Goal: Task Accomplishment & Management: Manage account settings

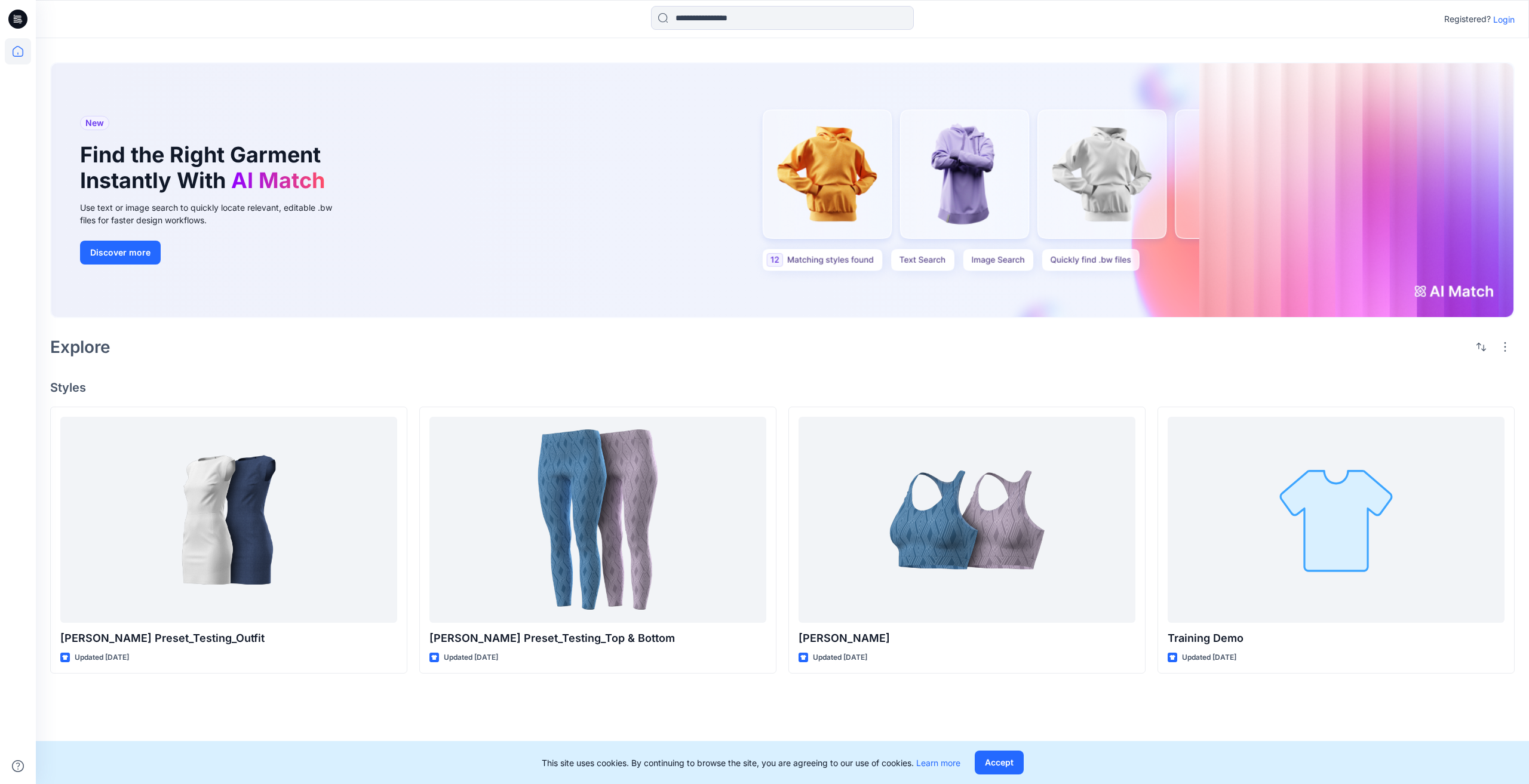
click at [1507, 20] on p "Login" at bounding box center [1504, 19] width 22 height 13
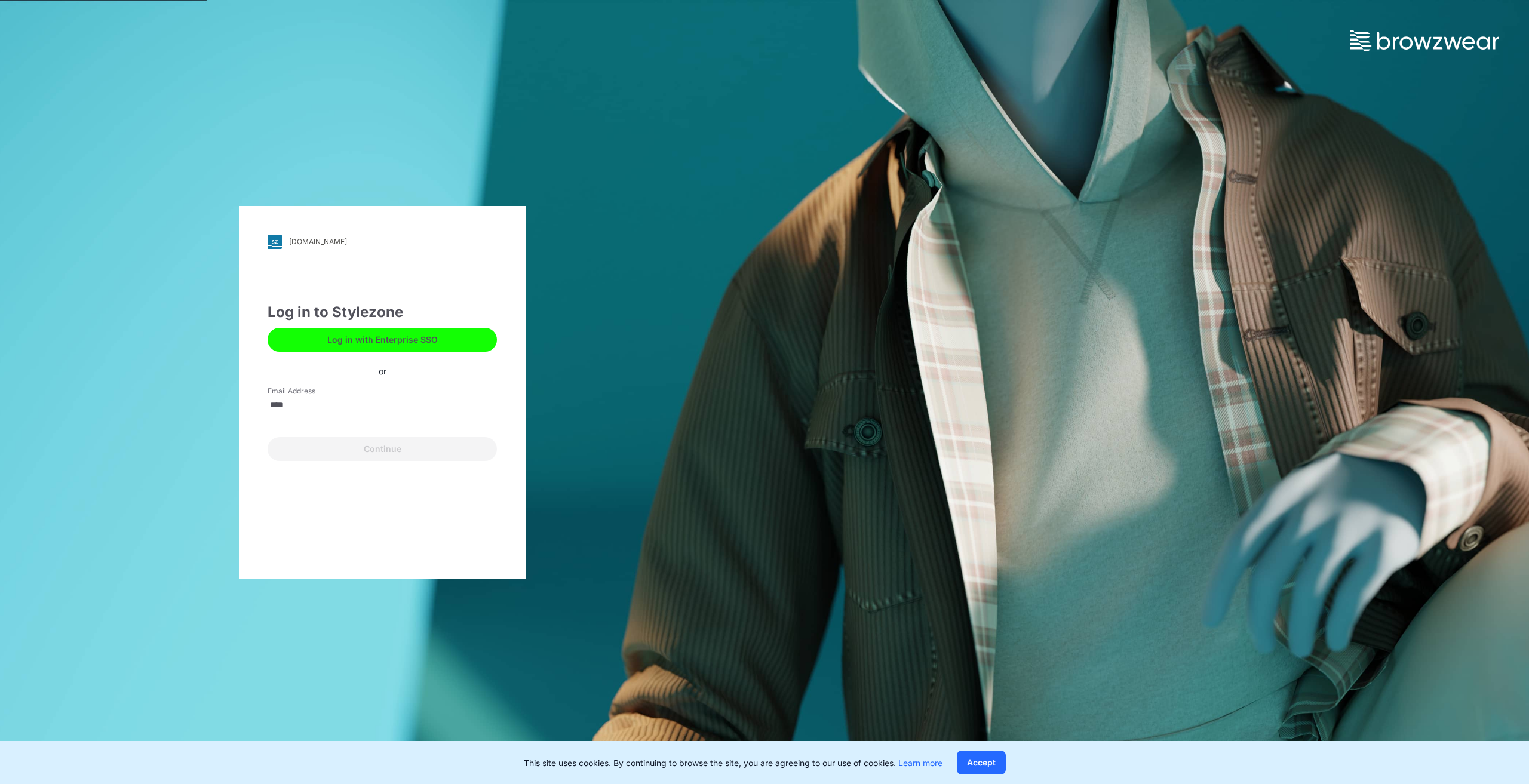
type input "**********"
click at [341, 453] on button "Continue" at bounding box center [383, 449] width 229 height 24
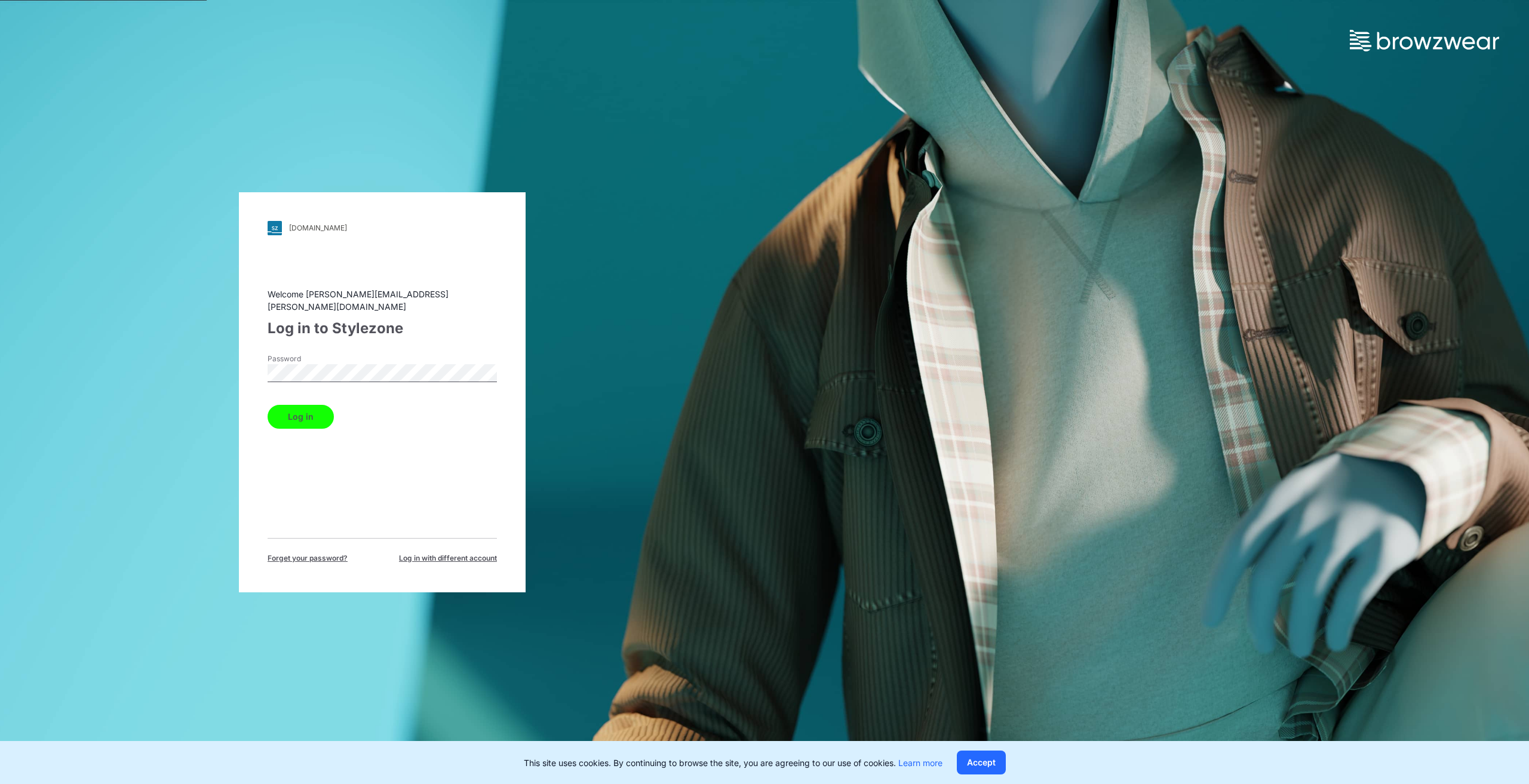
click at [299, 407] on button "Log in" at bounding box center [301, 417] width 66 height 24
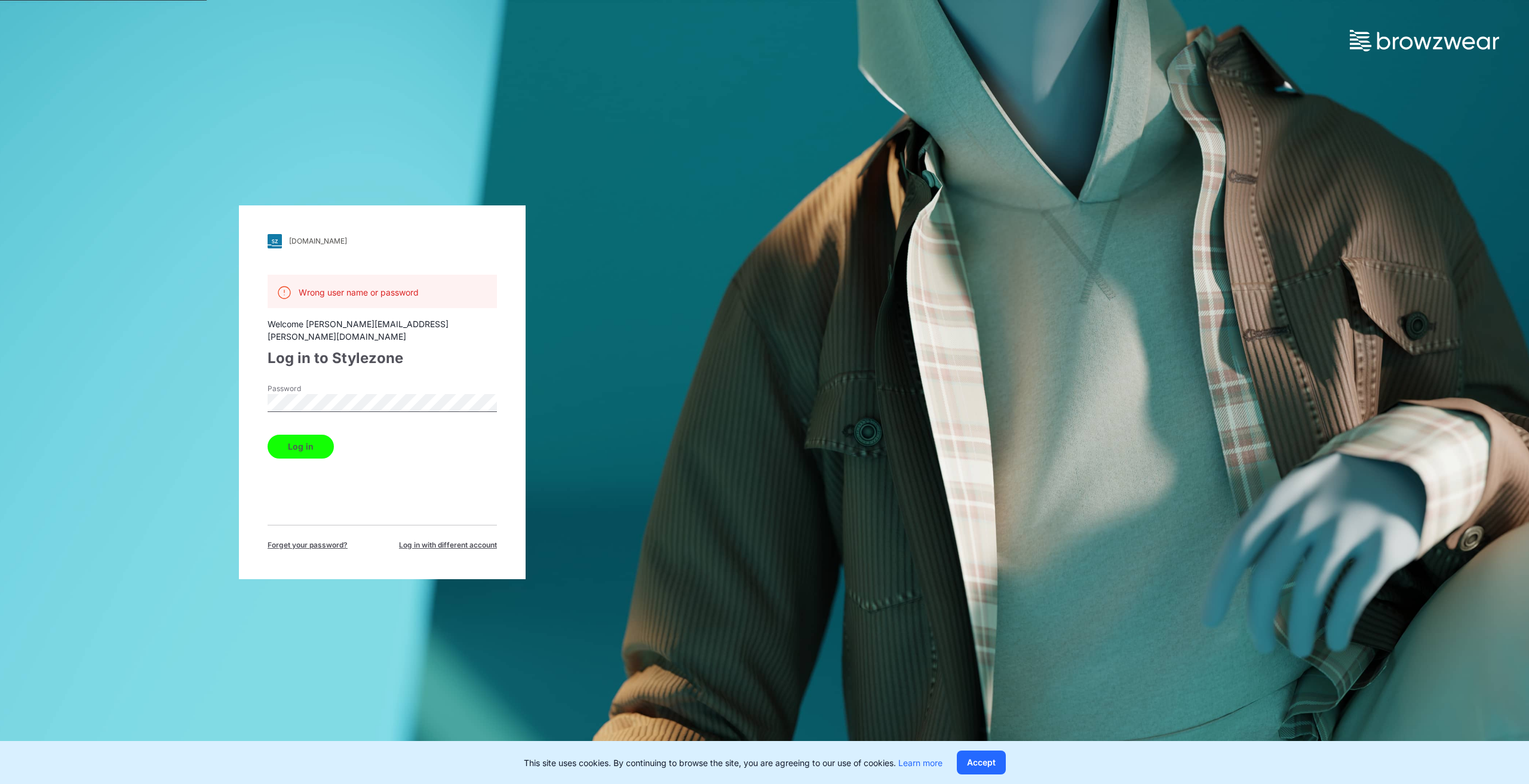
click at [232, 388] on div "[DOMAIN_NAME] Loading... Wrong user name or password Welcome [PERSON_NAME][EMAI…" at bounding box center [382, 392] width 764 height 784
click at [282, 435] on button "Log in" at bounding box center [301, 447] width 66 height 24
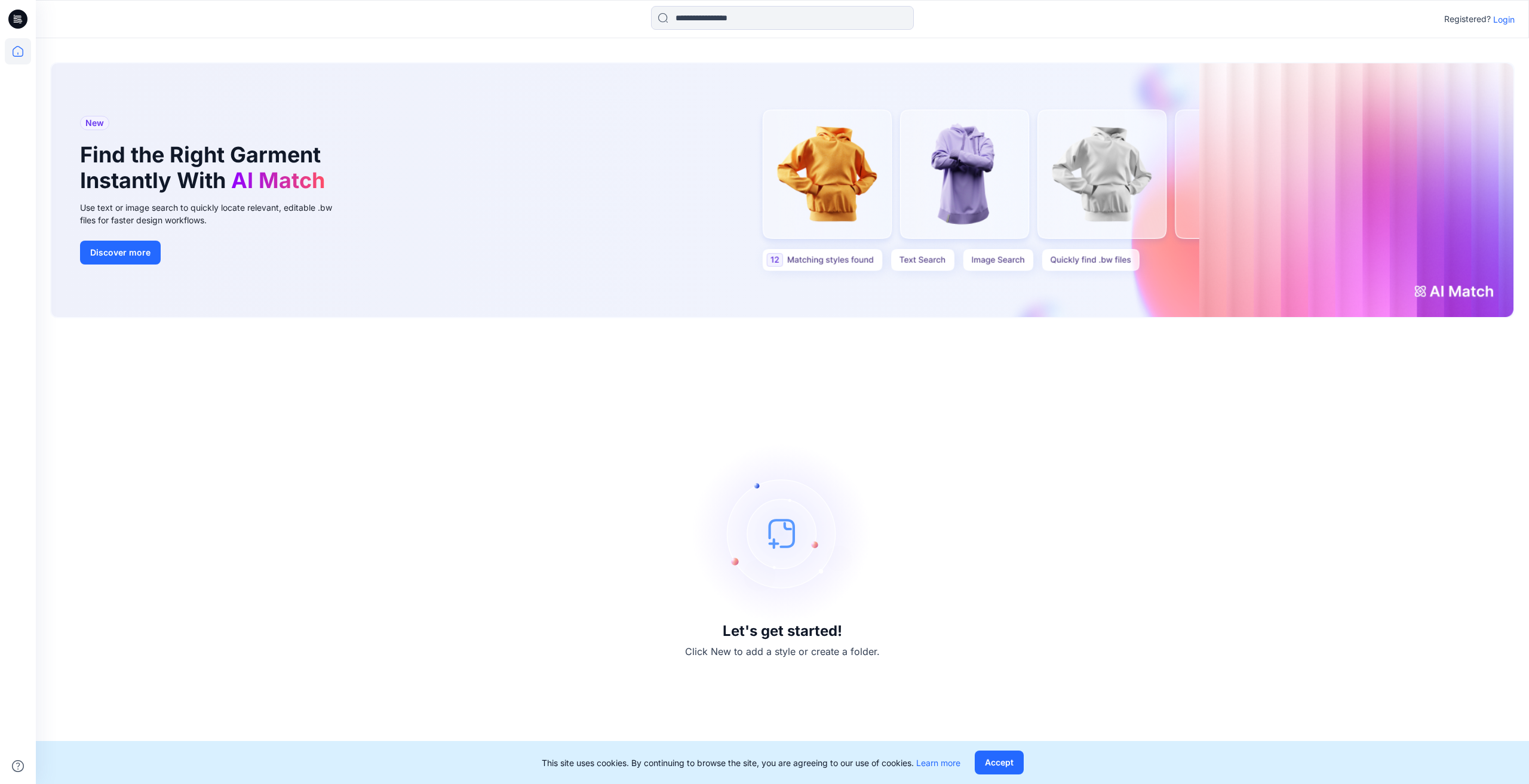
click at [1502, 21] on p "Login" at bounding box center [1504, 19] width 22 height 13
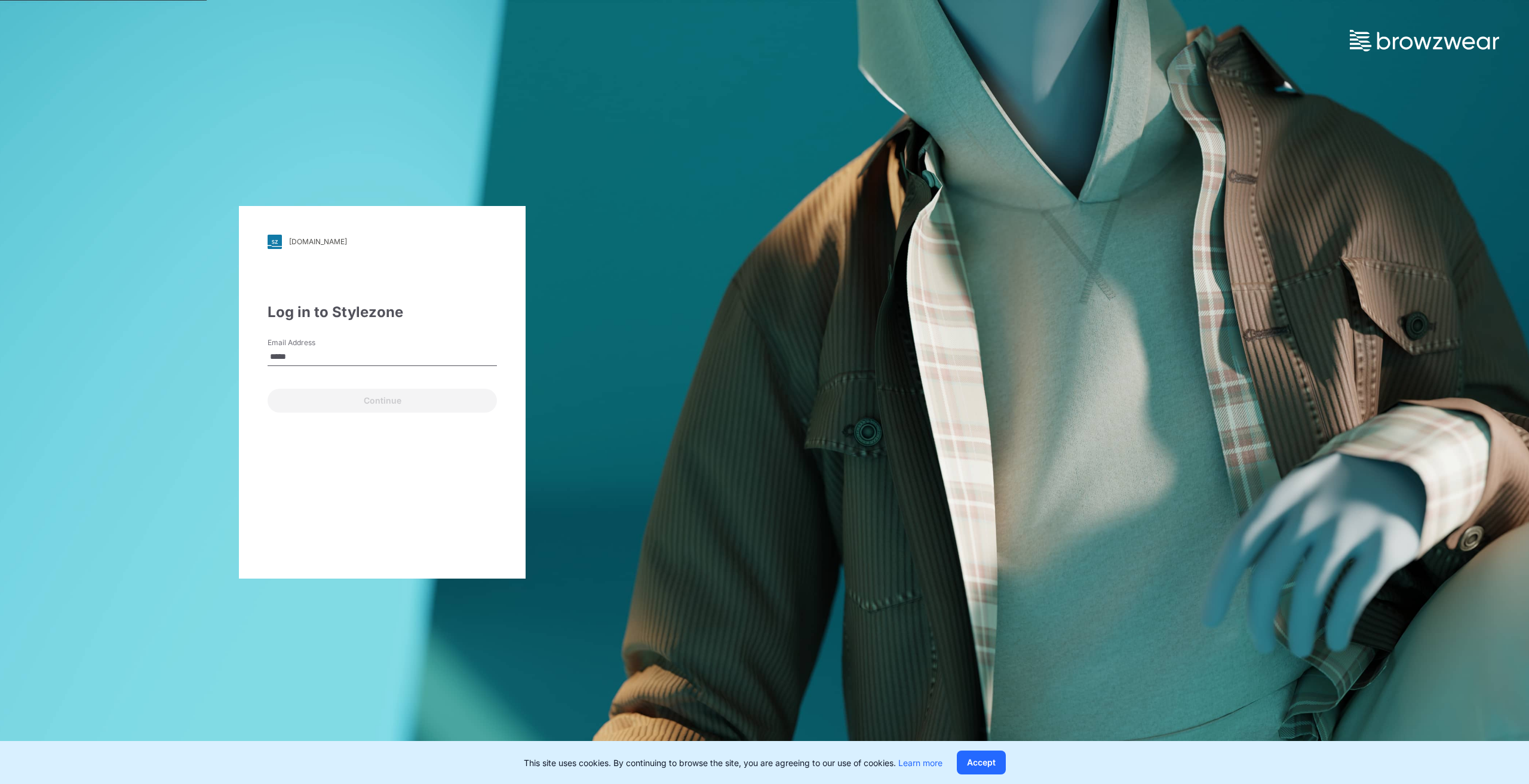
type input "**********"
click at [394, 402] on button "Continue" at bounding box center [383, 400] width 229 height 24
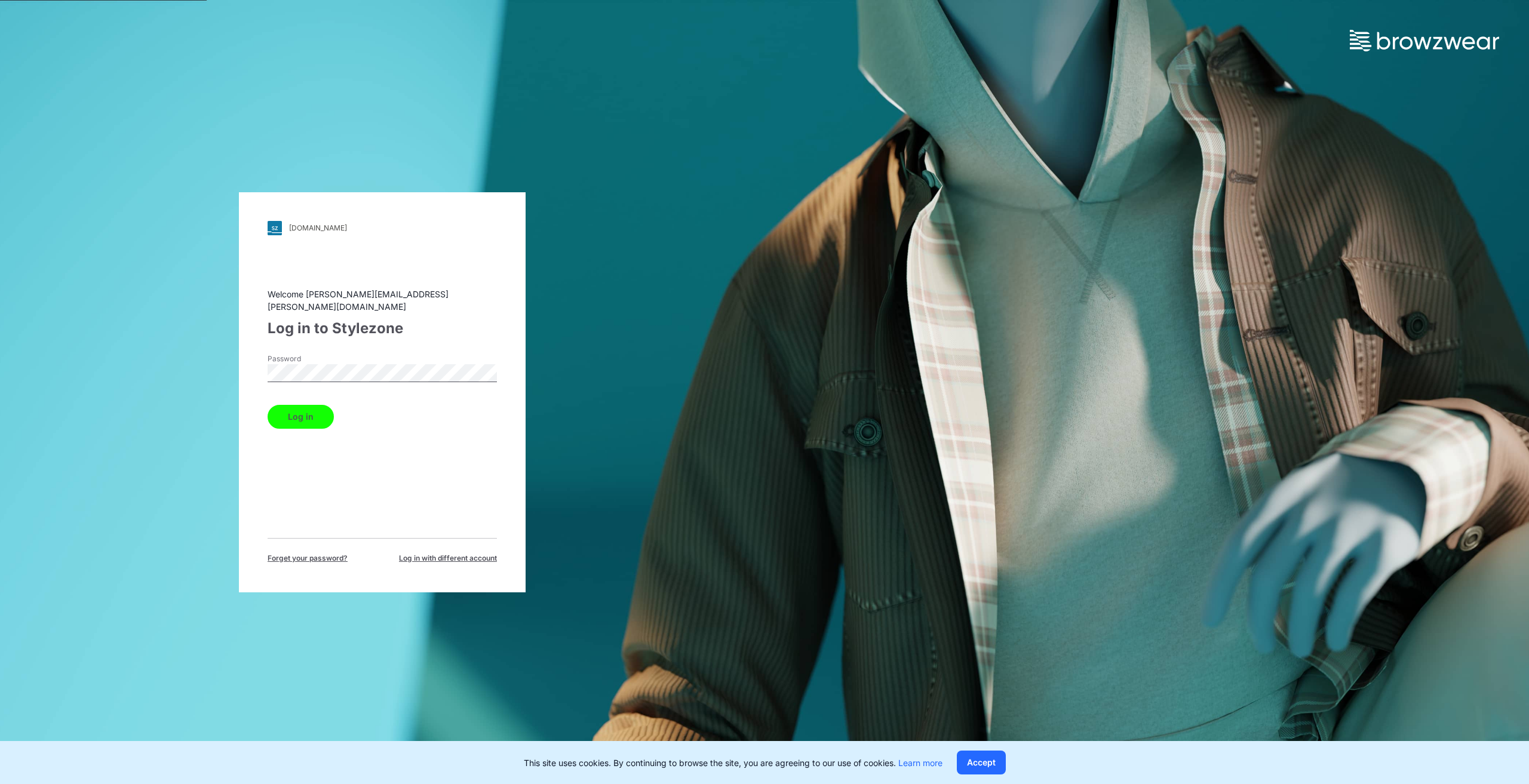
click at [313, 412] on button "Log in" at bounding box center [301, 417] width 66 height 24
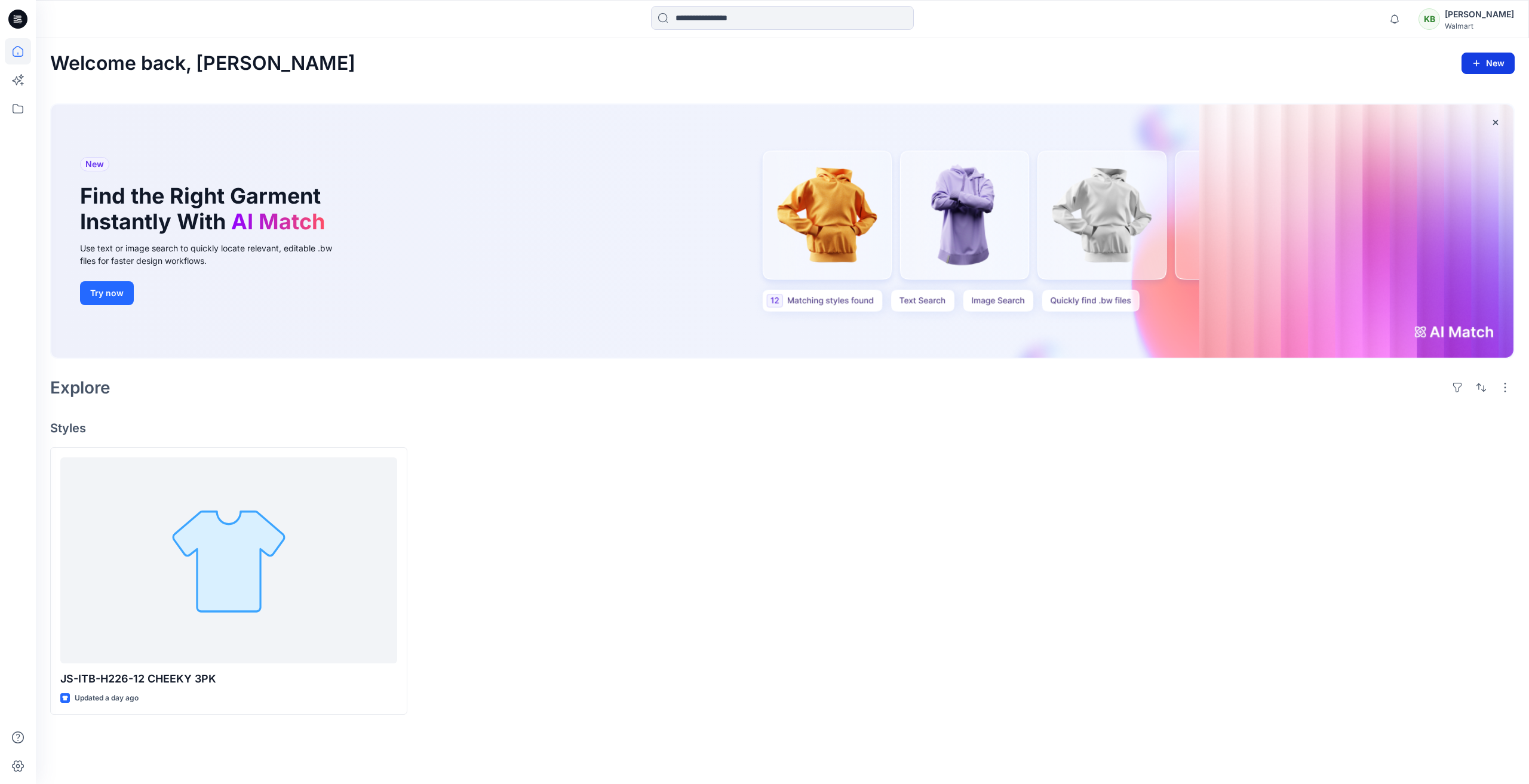
click at [1478, 62] on icon "button" at bounding box center [1477, 63] width 10 height 10
click at [15, 109] on icon at bounding box center [18, 109] width 27 height 27
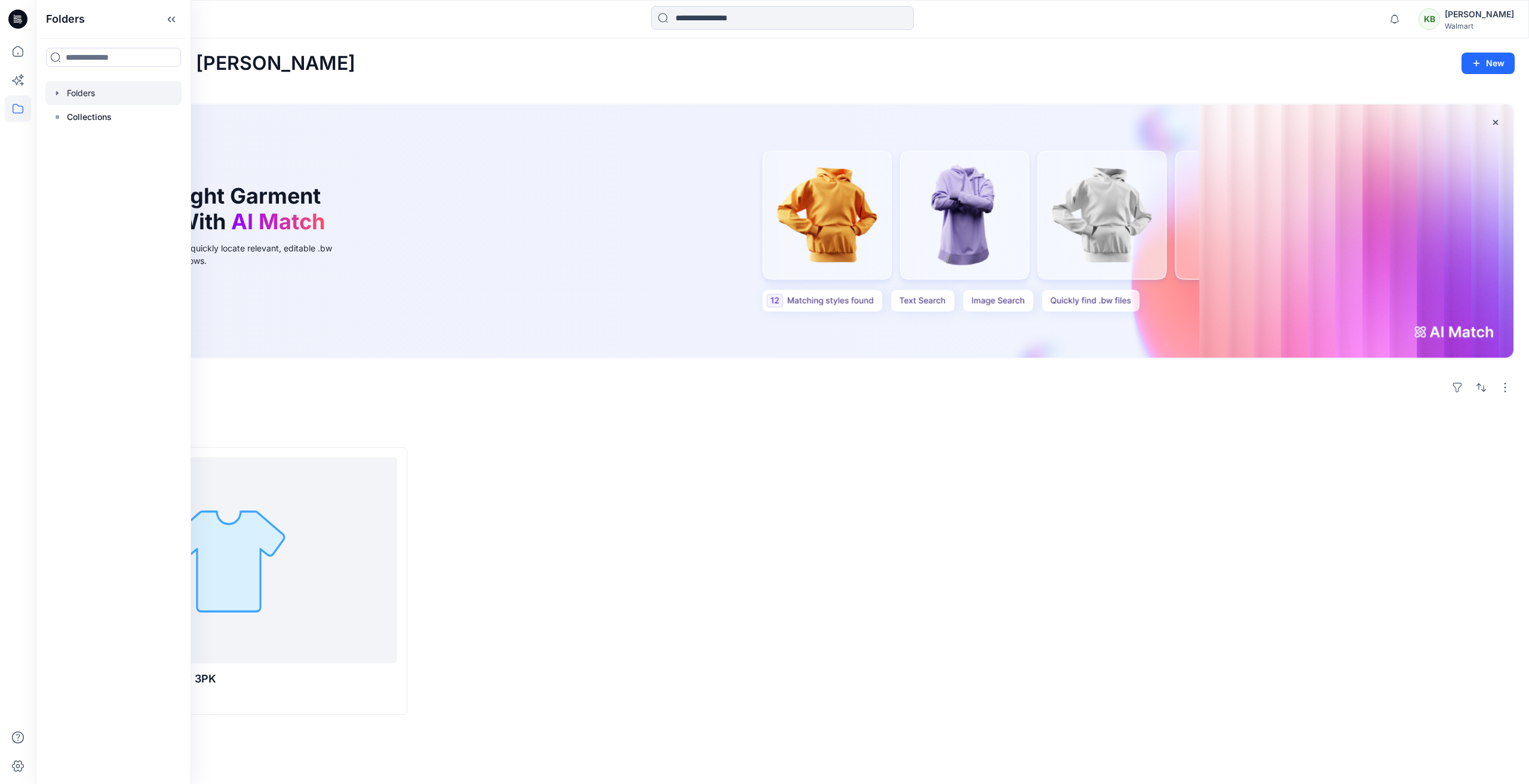
click at [56, 93] on icon "button" at bounding box center [57, 93] width 10 height 10
